Goal: Navigation & Orientation: Find specific page/section

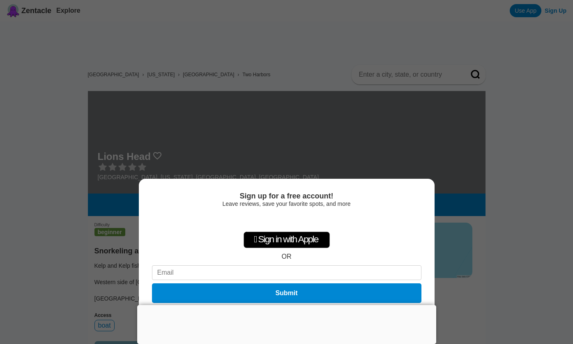
click at [536, 167] on div "Sign up for a free account! Leave reviews, save your favorite spots, and more …" at bounding box center [286, 172] width 573 height 344
click at [285, 305] on div at bounding box center [286, 305] width 299 height 0
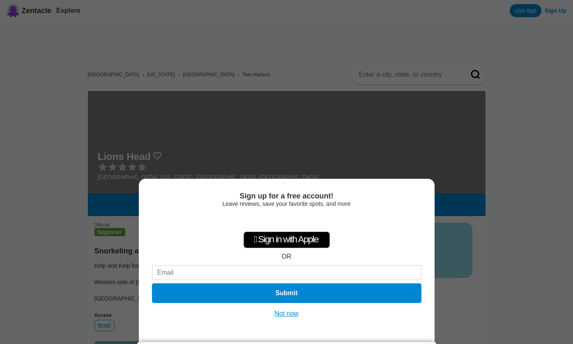
click at [287, 342] on div at bounding box center [286, 342] width 299 height 0
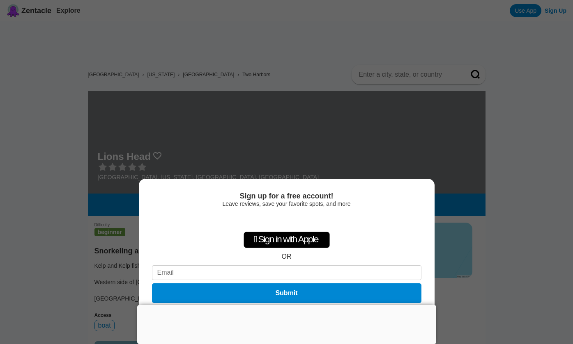
click at [285, 305] on div at bounding box center [286, 305] width 299 height 0
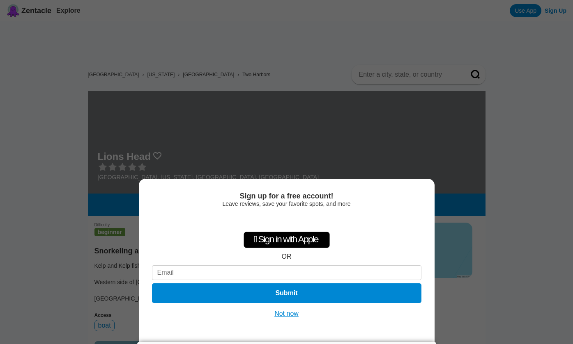
click at [282, 316] on button "Not now" at bounding box center [286, 314] width 29 height 8
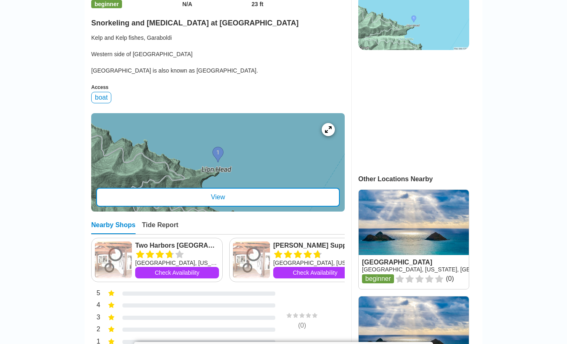
scroll to position [246, 0]
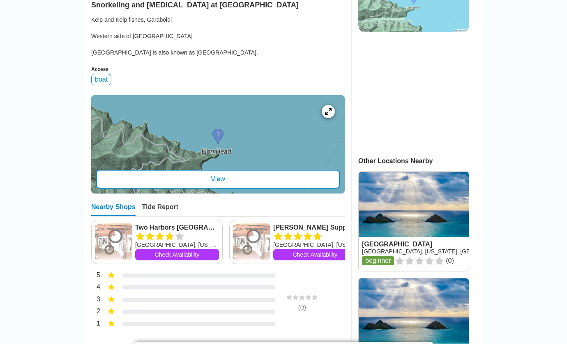
click at [246, 179] on div "View" at bounding box center [217, 179] width 243 height 19
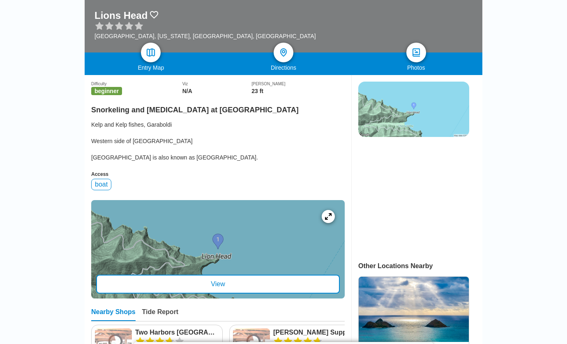
scroll to position [0, 0]
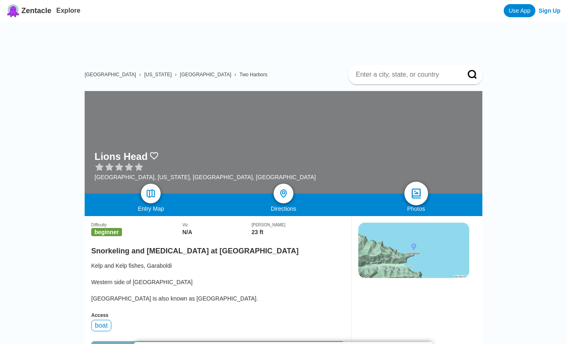
click at [412, 193] on img at bounding box center [416, 194] width 12 height 12
